Goal: Find specific page/section: Find specific page/section

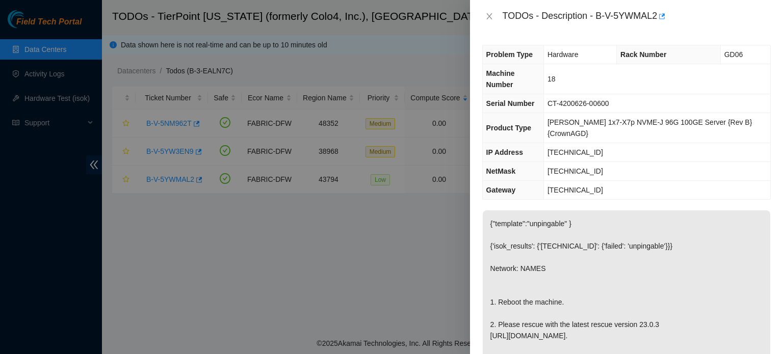
click at [490, 21] on div "TODOs - Description - B-V-5YWMAL2" at bounding box center [626, 16] width 289 height 16
click at [489, 20] on icon "close" at bounding box center [489, 16] width 8 height 8
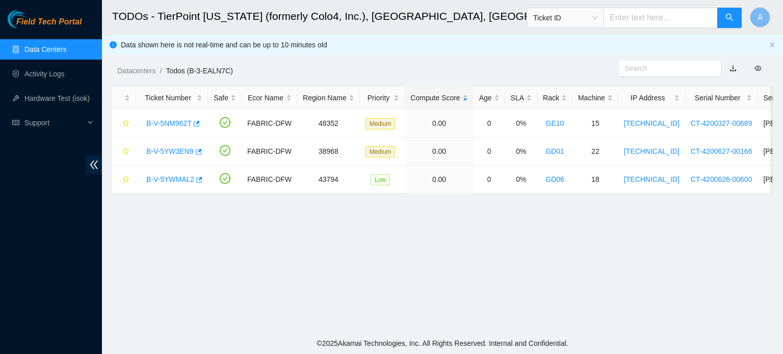
click at [47, 53] on link "Data Centers" at bounding box center [45, 49] width 42 height 8
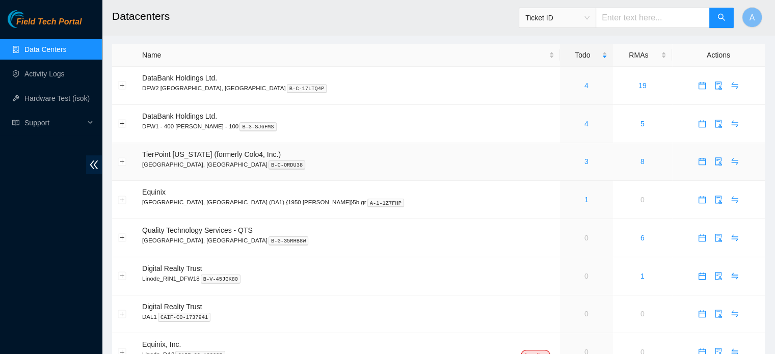
scroll to position [2, 0]
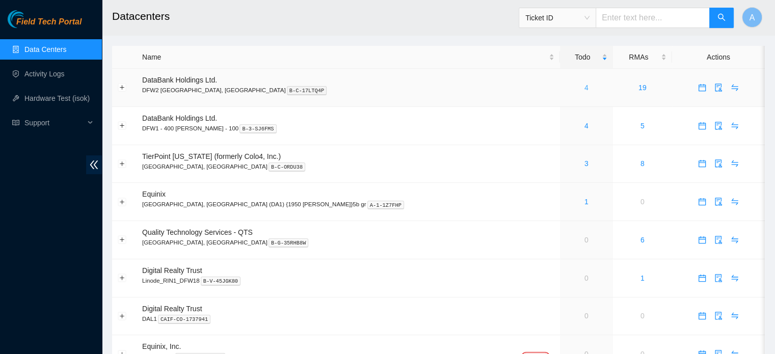
click at [585, 91] on link "4" at bounding box center [587, 88] width 4 height 8
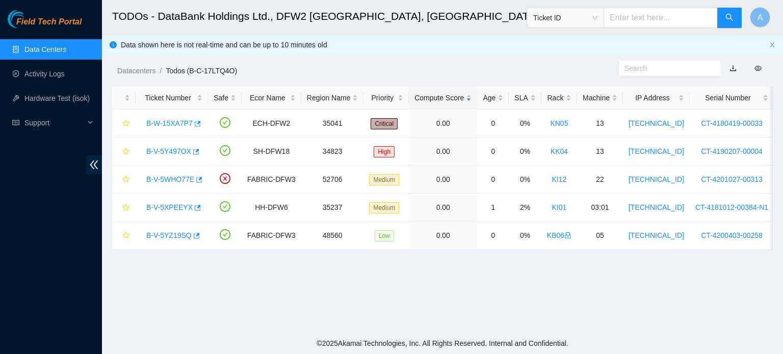
click at [514, 92] on div "SLA" at bounding box center [524, 97] width 21 height 11
click at [66, 54] on link "Data Centers" at bounding box center [45, 49] width 42 height 8
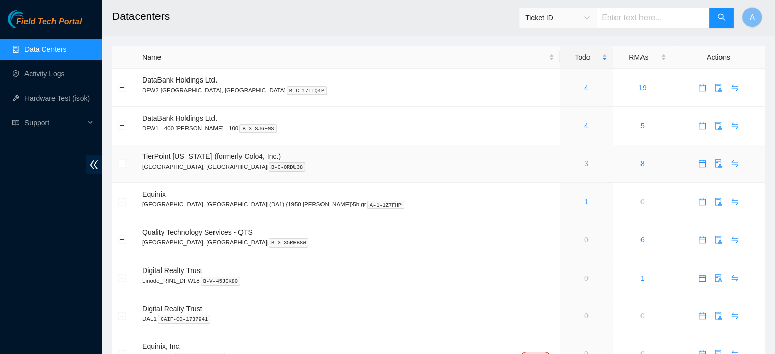
click at [585, 165] on link "3" at bounding box center [587, 164] width 4 height 8
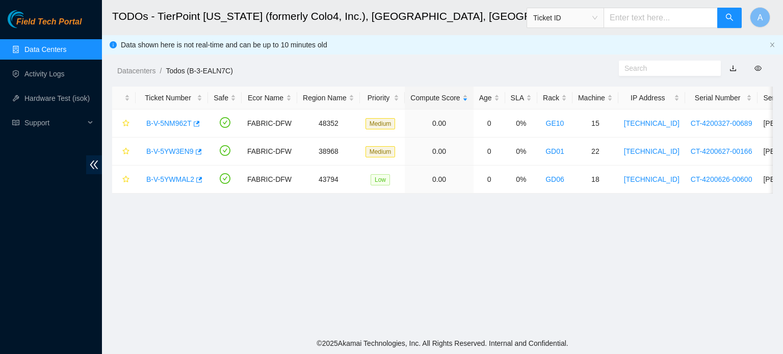
click at [35, 45] on link "Data Centers" at bounding box center [45, 49] width 42 height 8
